Goal: Task Accomplishment & Management: Manage account settings

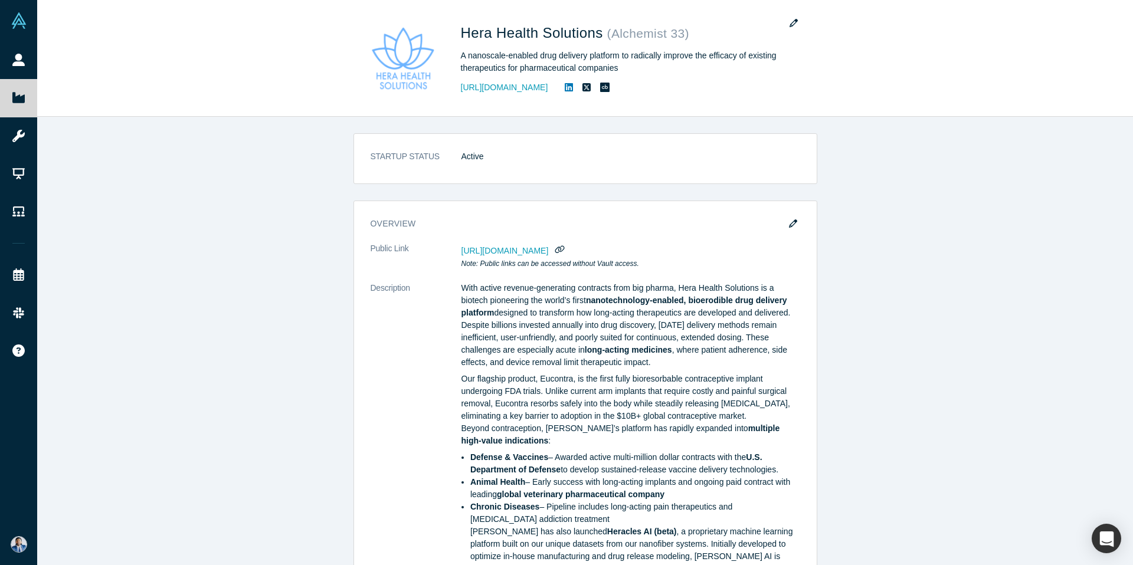
click at [945, 242] on div "STARTUP STATUS Active overview Public Link [URL][DOMAIN_NAME] Note: Public link…" at bounding box center [585, 341] width 1096 height 448
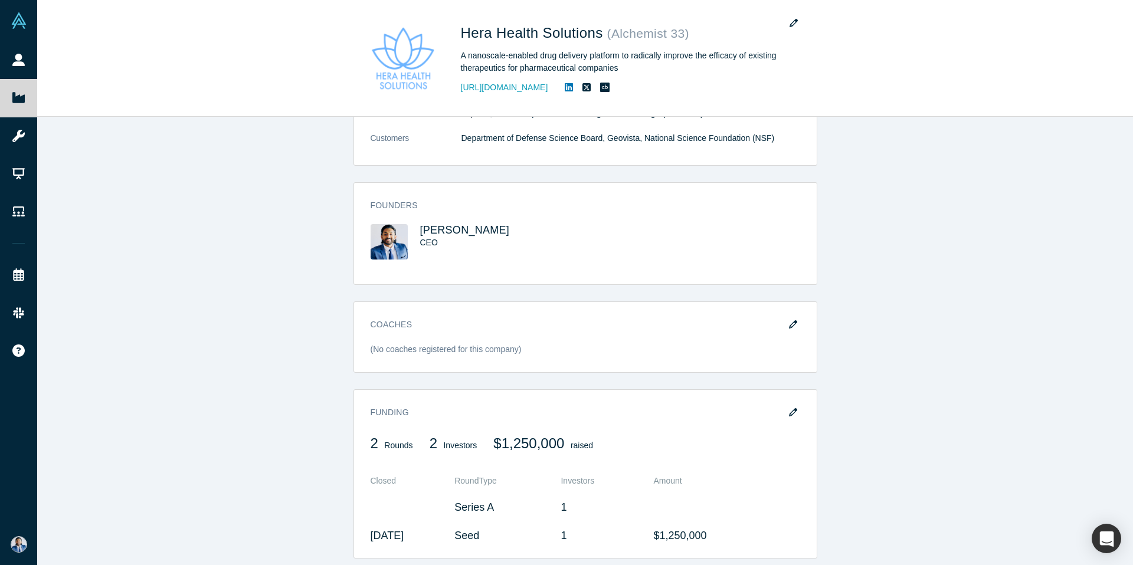
scroll to position [1002, 0]
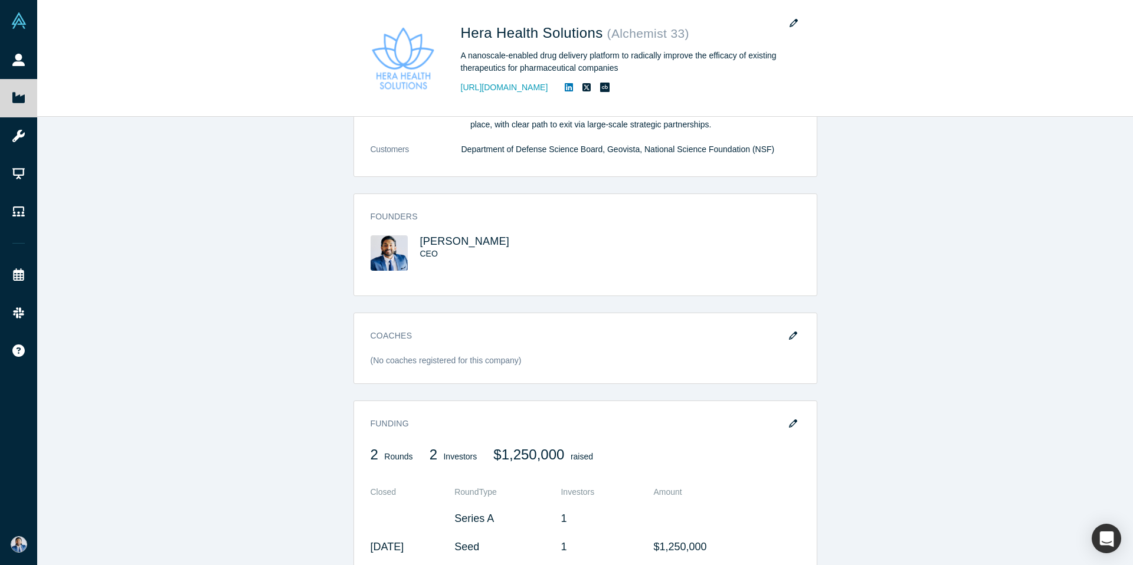
click at [555, 248] on h3 "[PERSON_NAME]" at bounding box center [492, 241] width 144 height 12
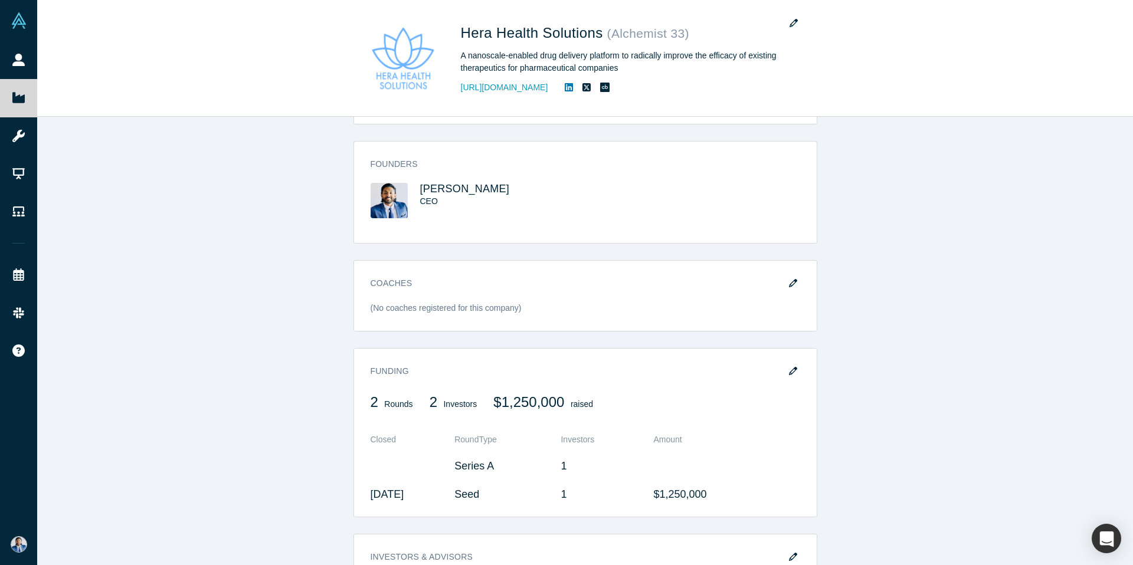
scroll to position [1131, 0]
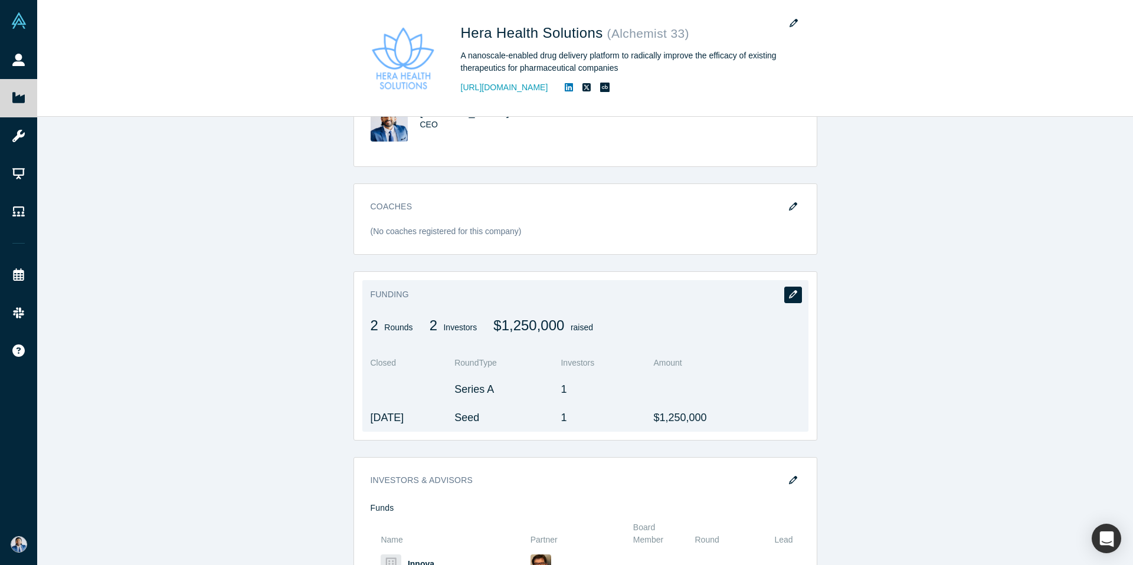
click at [792, 299] on icon "button" at bounding box center [793, 294] width 8 height 8
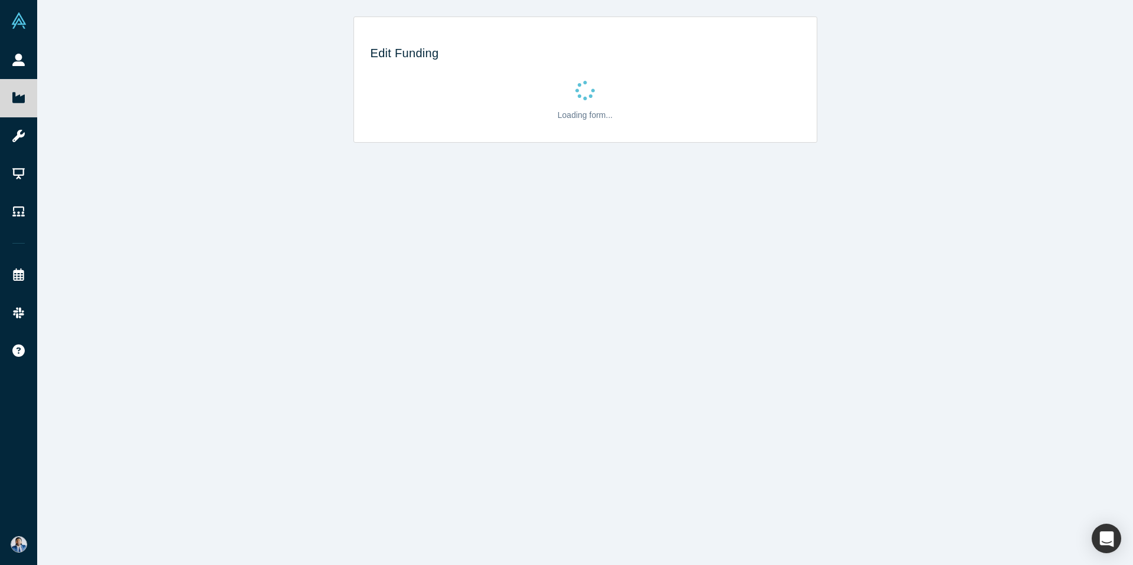
scroll to position [0, 0]
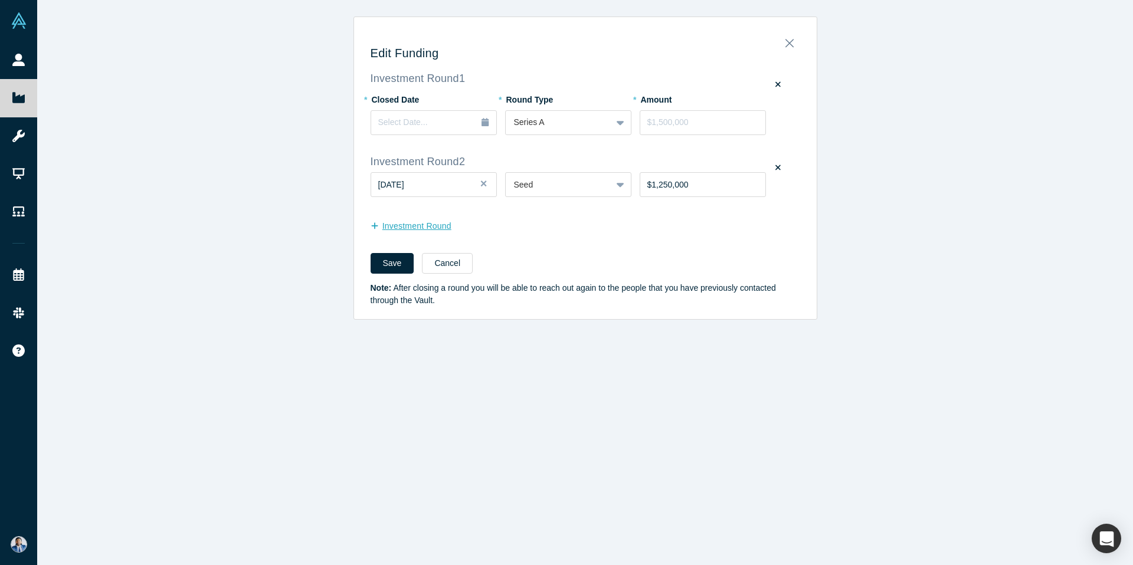
click at [412, 221] on button "Investment Round" at bounding box center [417, 226] width 93 height 21
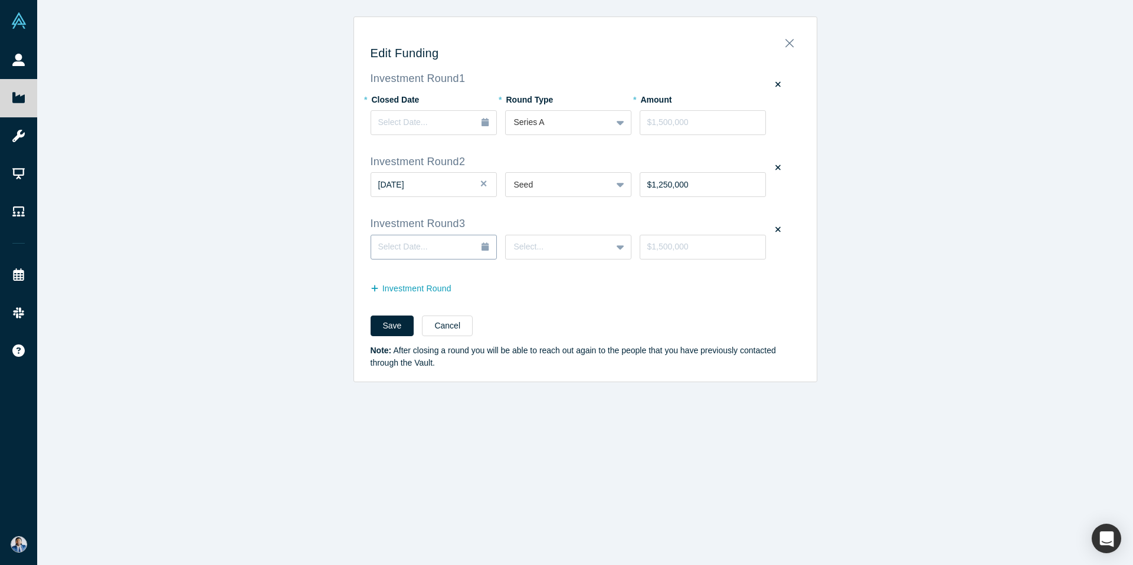
click at [464, 241] on div "Select Date..." at bounding box center [433, 247] width 111 height 13
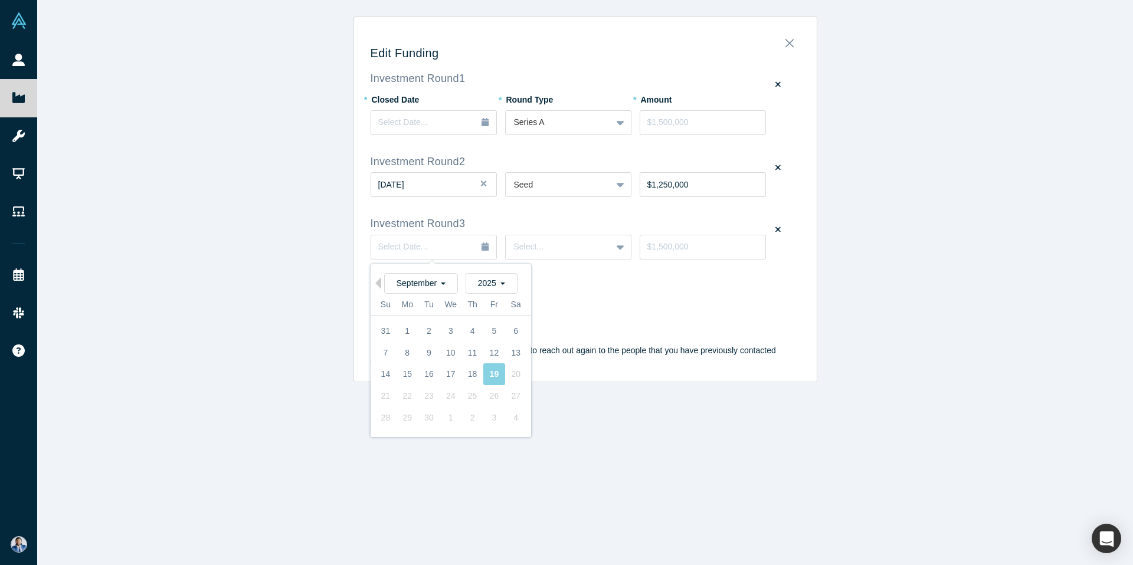
click at [645, 304] on fieldset "Investment Round 1 * Closed Date Select Date... * Round Type Series A * Amount …" at bounding box center [586, 190] width 430 height 235
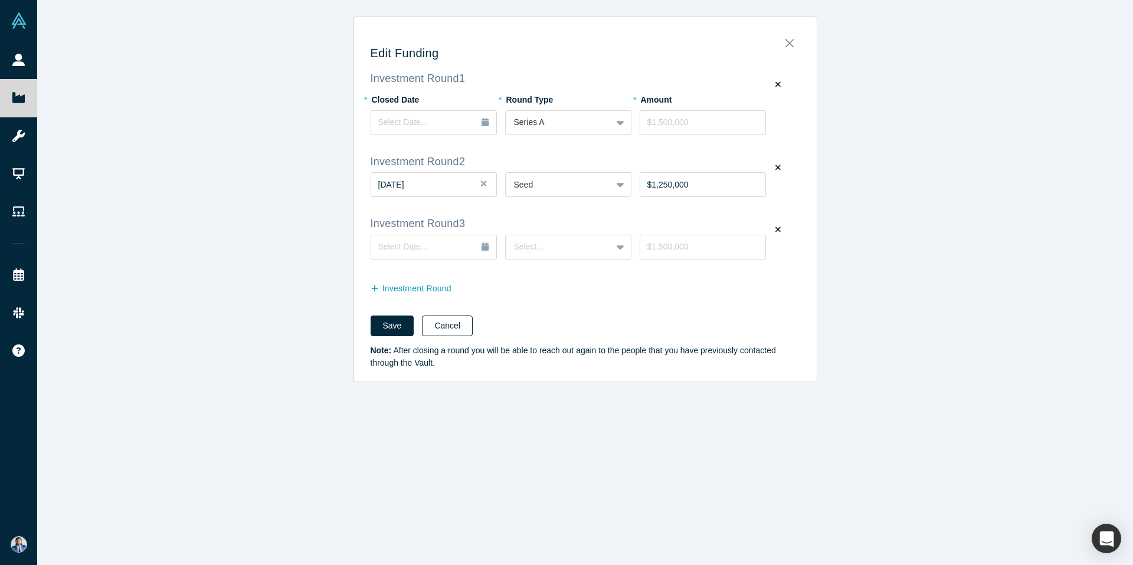
click at [454, 328] on button "Cancel" at bounding box center [447, 326] width 51 height 21
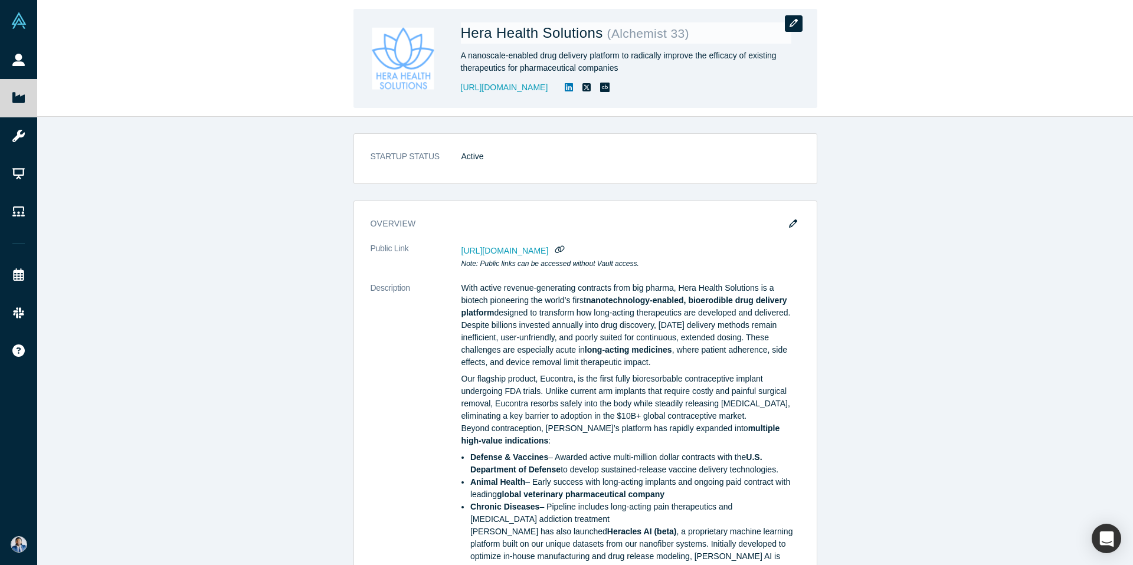
click at [792, 22] on icon "button" at bounding box center [794, 23] width 8 height 8
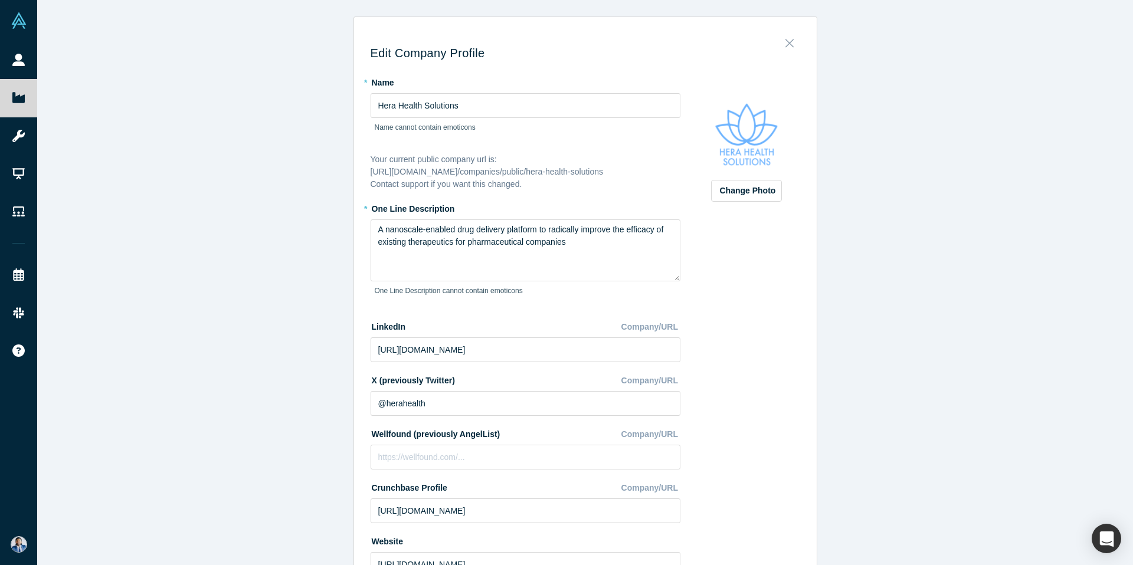
click at [792, 40] on icon "Close" at bounding box center [789, 44] width 8 height 8
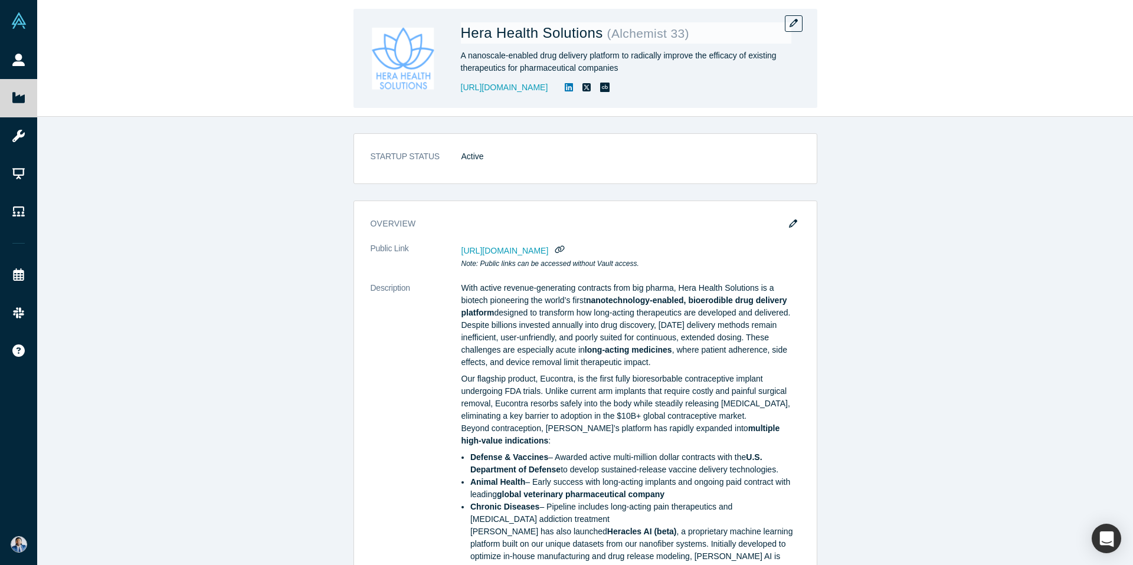
click at [655, 35] on small "( Alchemist 33 )" at bounding box center [648, 34] width 82 height 14
click at [700, 40] on h1 "Hera Health Solutions ( Alchemist 33 )" at bounding box center [626, 32] width 330 height 21
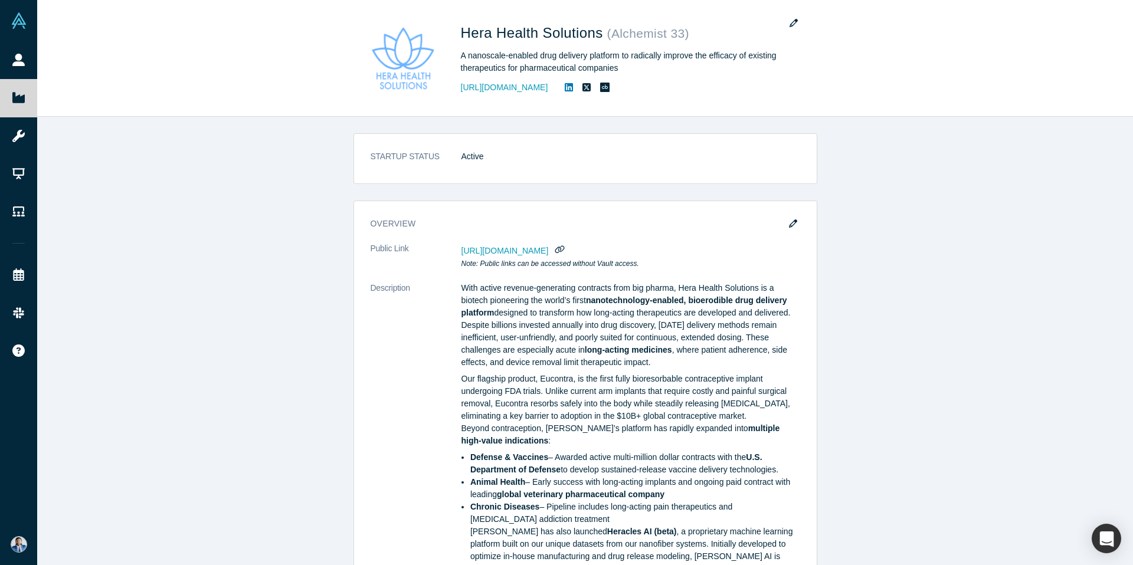
click at [845, 218] on div "STARTUP STATUS Active overview Public Link [URL][DOMAIN_NAME] Note: Public link…" at bounding box center [585, 341] width 1096 height 448
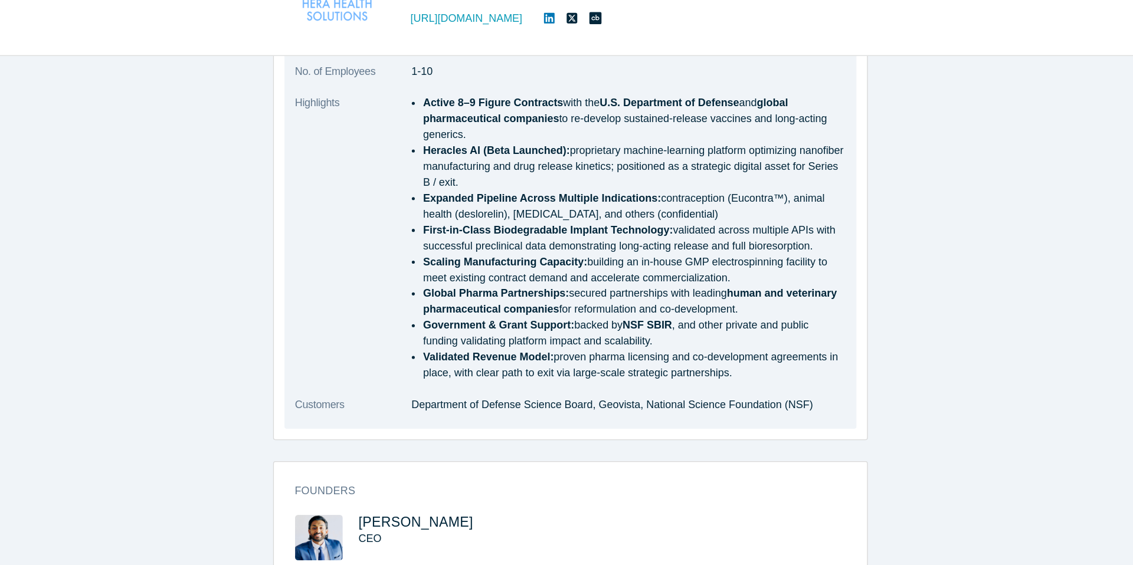
scroll to position [754, 0]
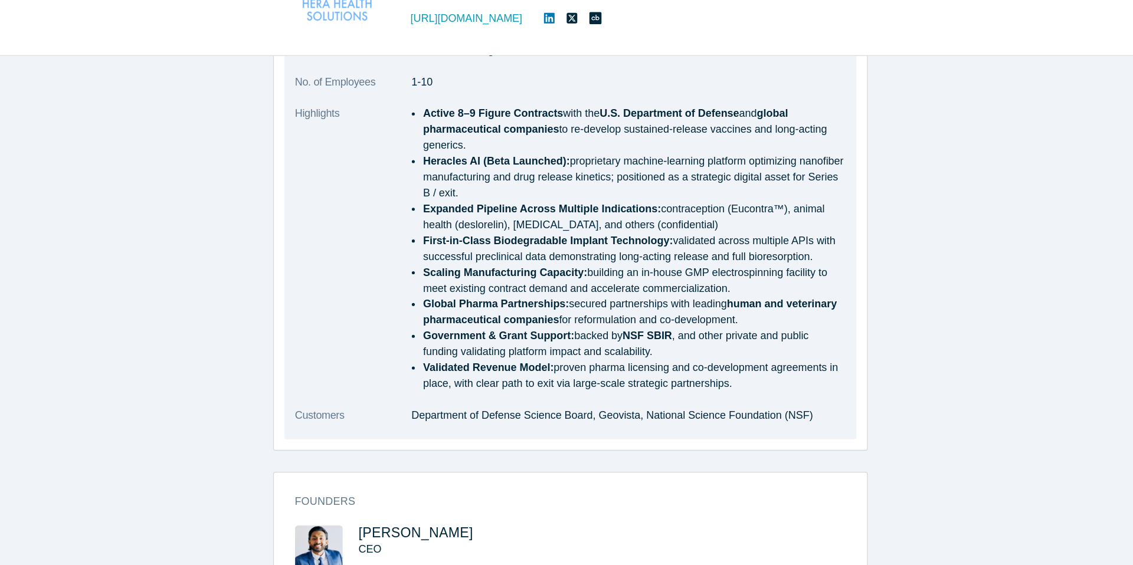
click at [790, 271] on li "First-in-Class Biodegradable Implant Technology: validated across multiple APIs…" at bounding box center [635, 267] width 330 height 25
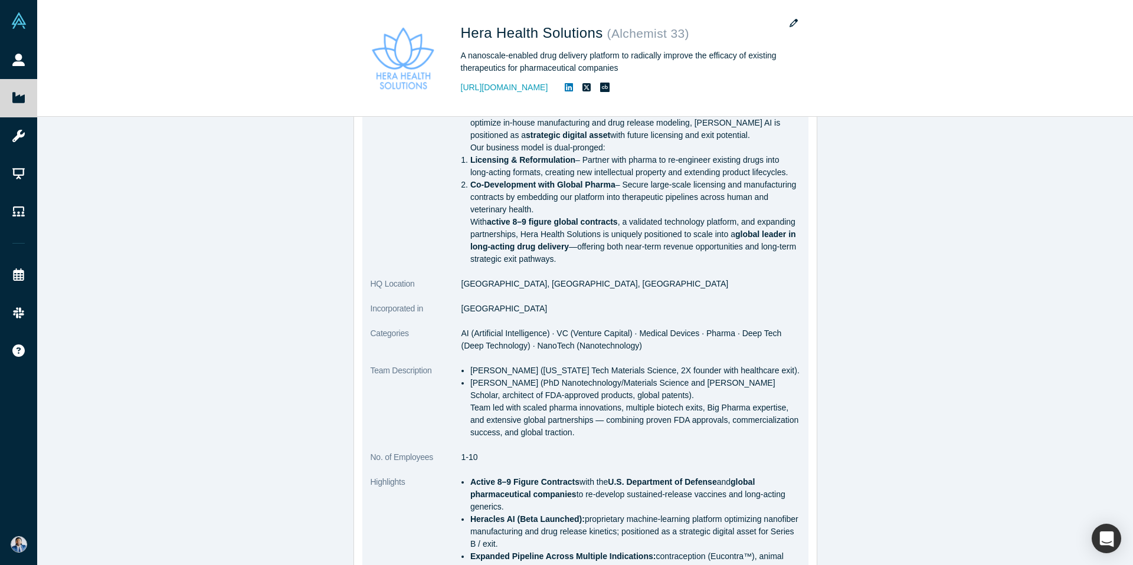
scroll to position [0, 0]
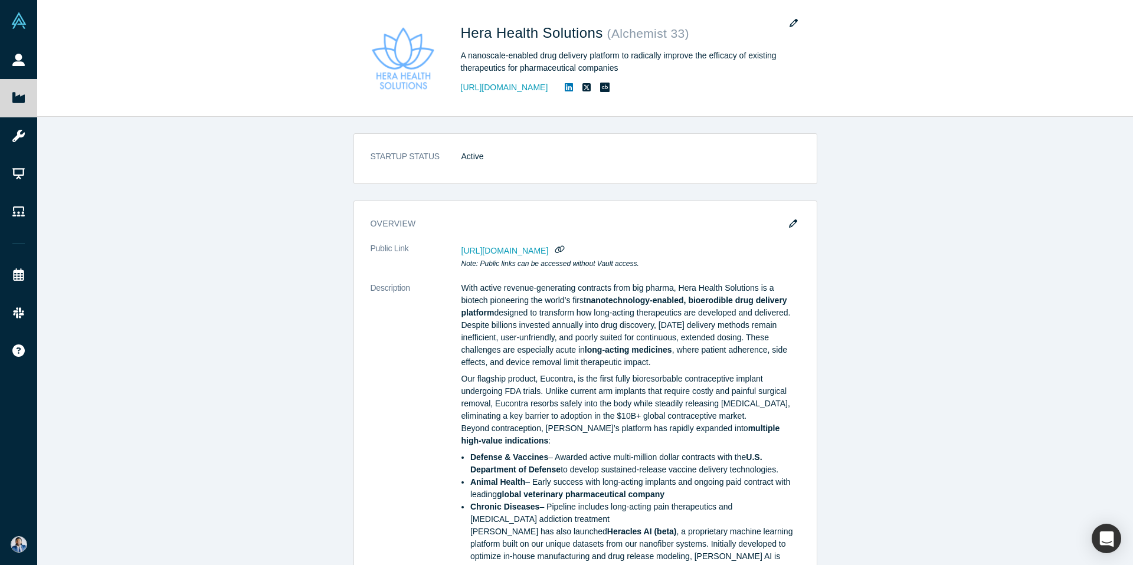
click at [929, 326] on div "STARTUP STATUS Active overview Public Link [URL][DOMAIN_NAME] Note: Public link…" at bounding box center [585, 341] width 1096 height 448
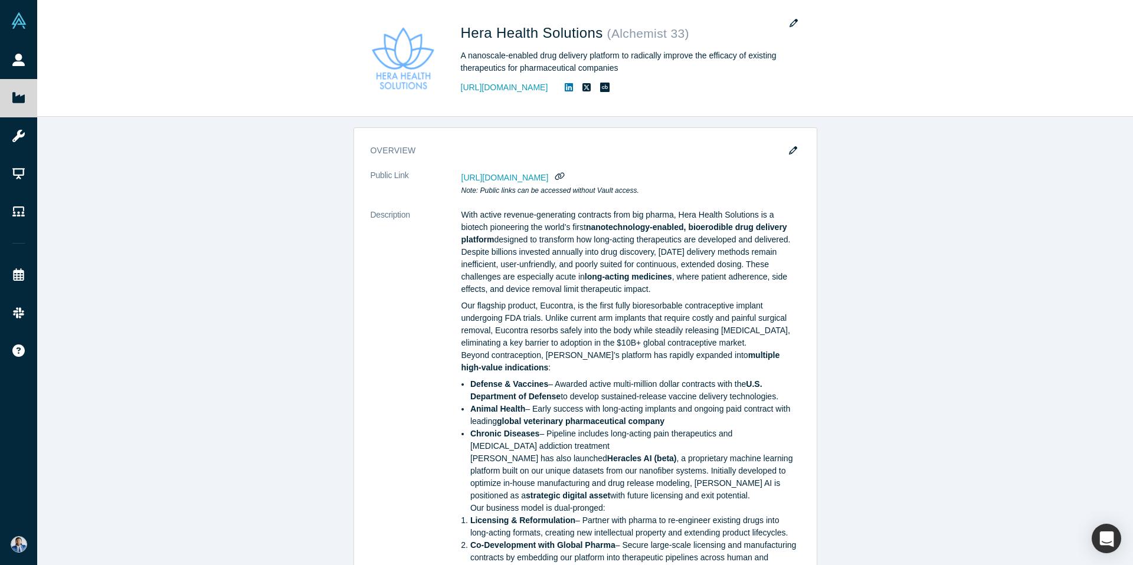
scroll to position [77, 0]
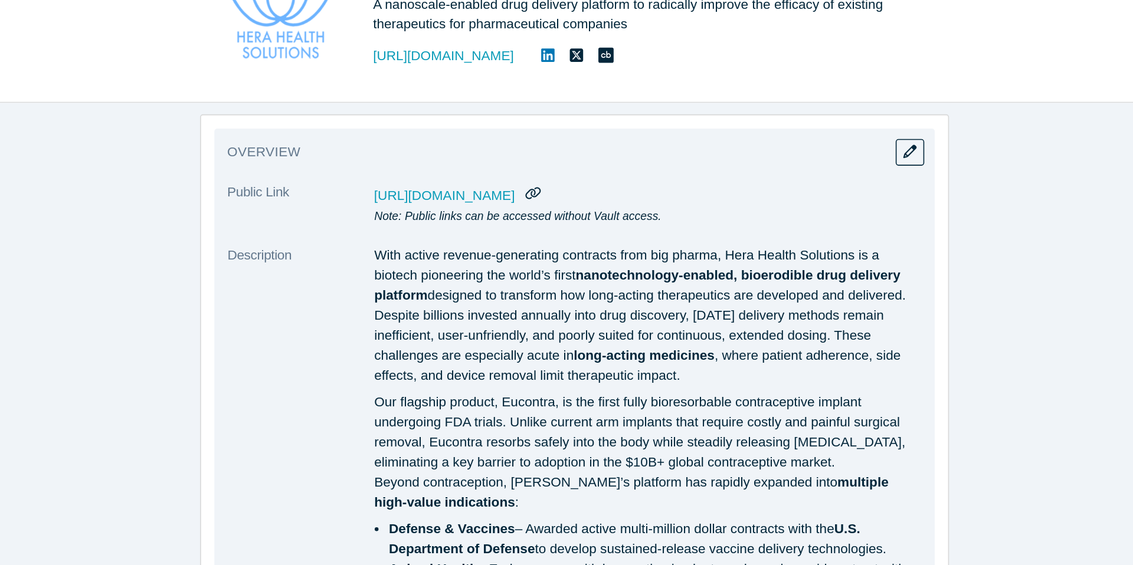
click at [549, 174] on span "[URL][DOMAIN_NAME]" at bounding box center [504, 173] width 87 height 9
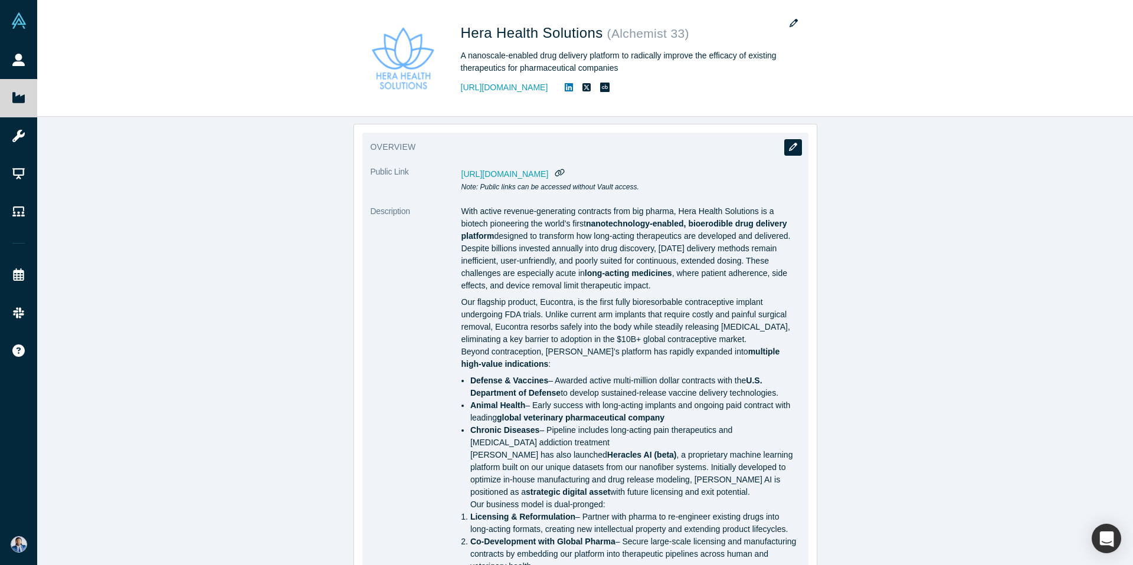
click at [794, 149] on icon "button" at bounding box center [793, 147] width 8 height 8
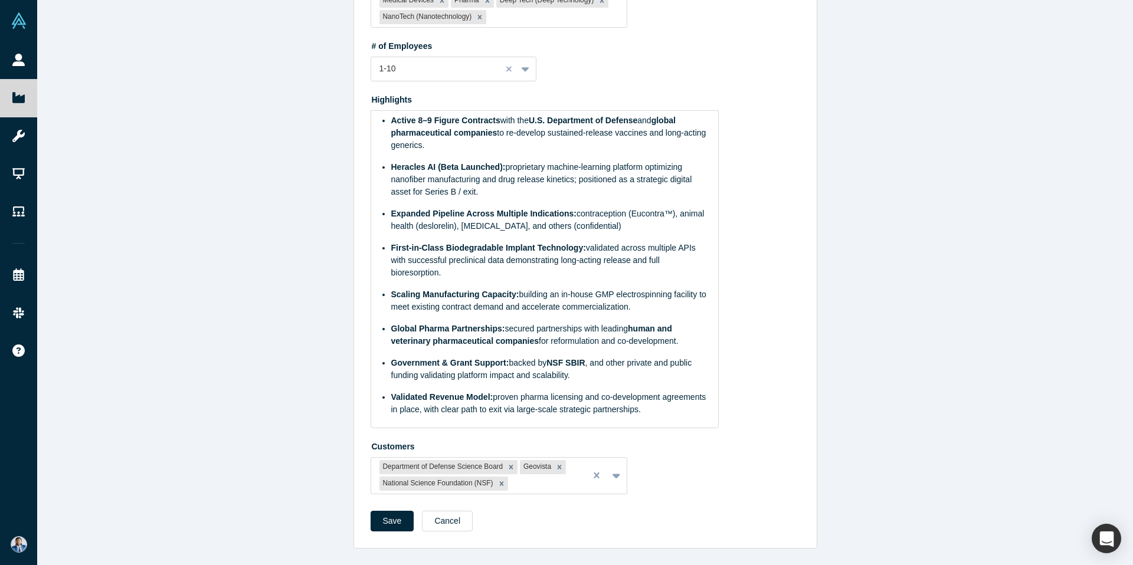
scroll to position [0, 0]
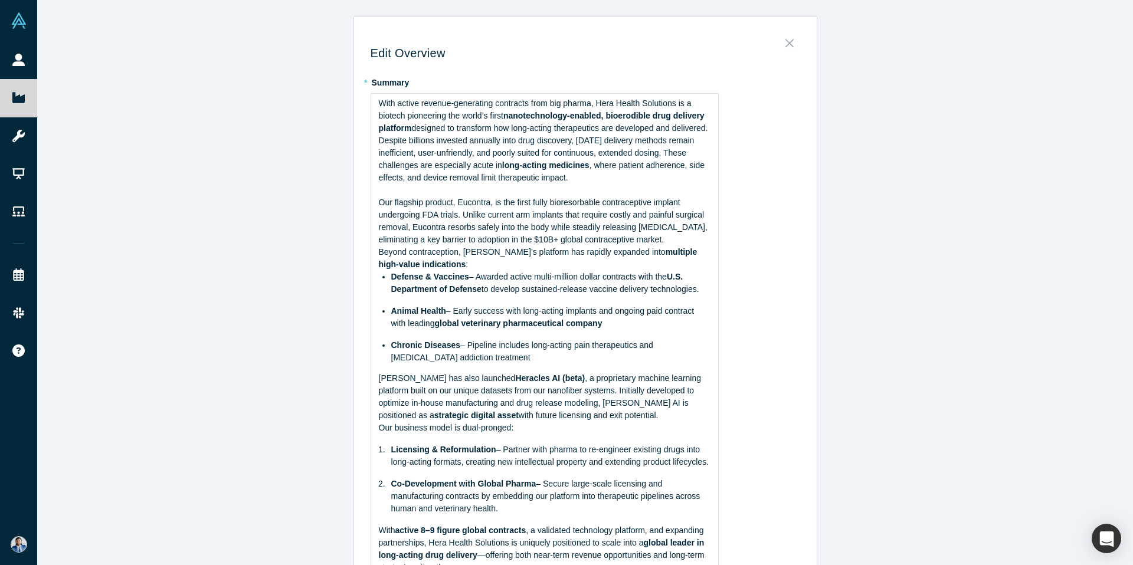
click at [792, 44] on icon "Close" at bounding box center [789, 43] width 8 height 13
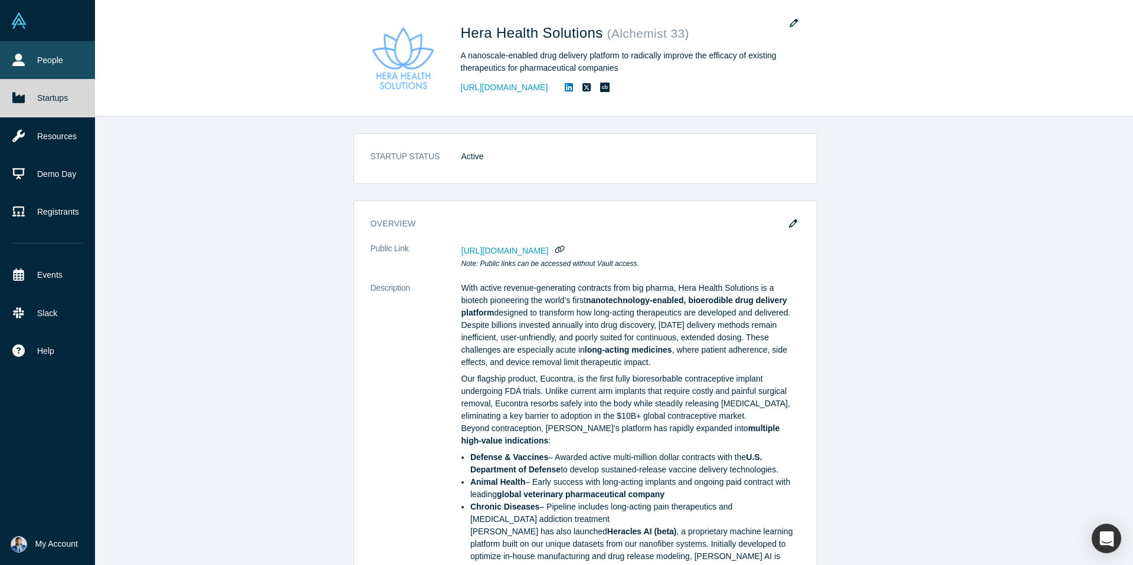
click at [15, 62] on icon at bounding box center [18, 60] width 12 height 12
